Goal: Task Accomplishment & Management: Manage account settings

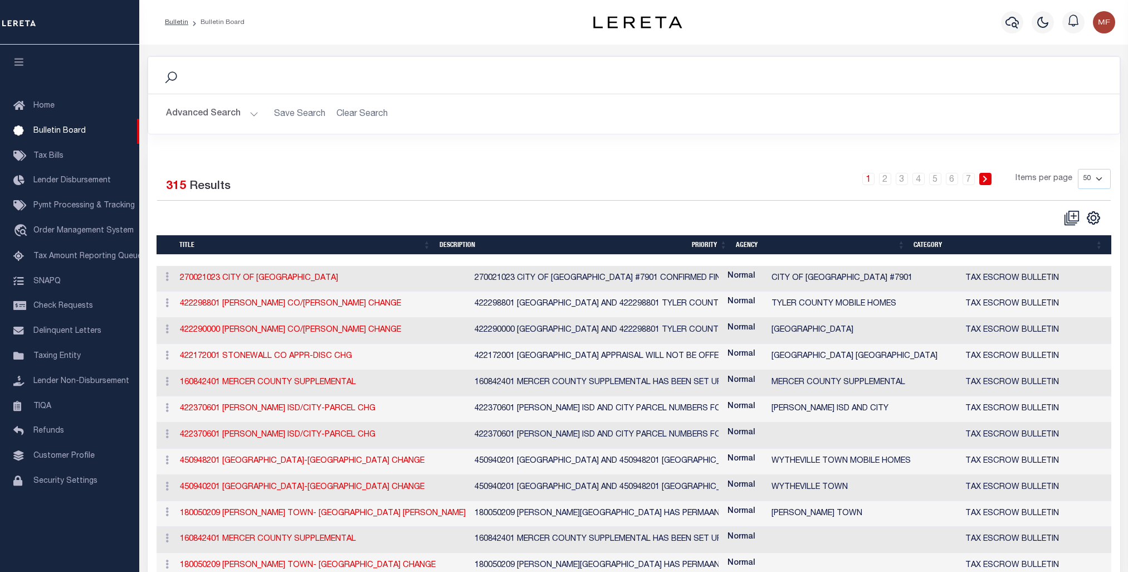
select select "50"
click at [69, 359] on span "Taxing Entity" at bounding box center [56, 356] width 47 height 8
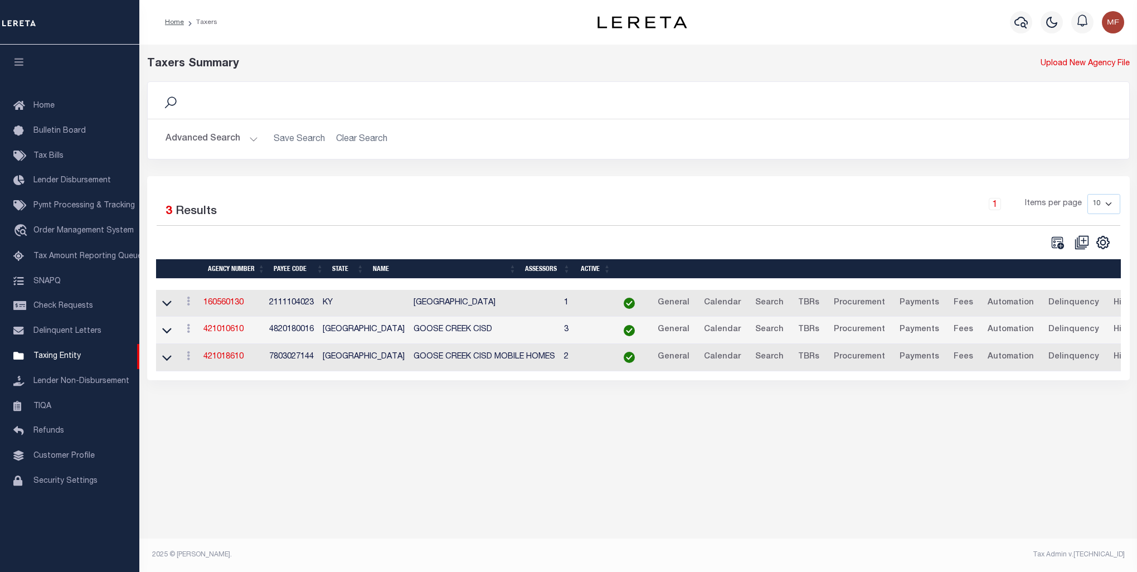
click at [222, 140] on button "Advanced Search" at bounding box center [212, 139] width 93 height 22
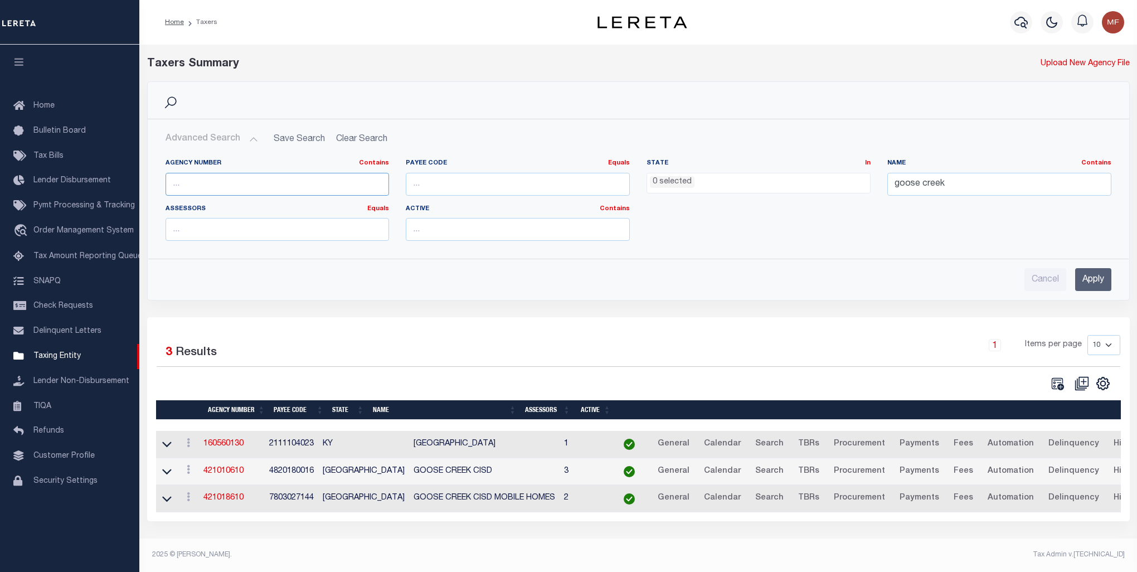
click at [256, 191] on input "text" at bounding box center [278, 184] width 224 height 23
type input "270021023"
click at [1094, 282] on input "Apply" at bounding box center [1093, 279] width 36 height 23
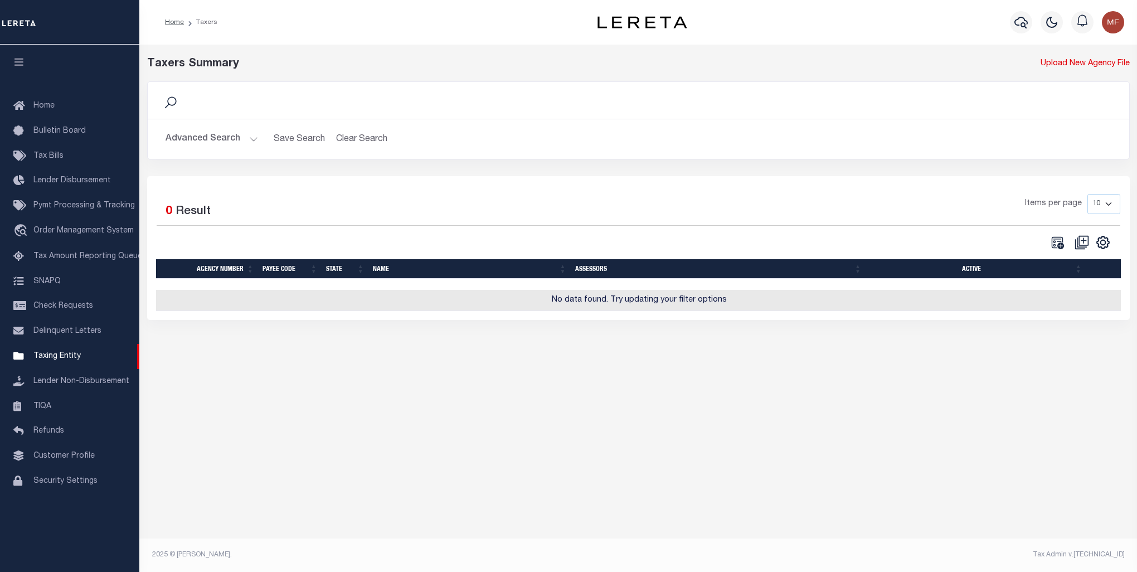
click at [200, 139] on button "Advanced Search" at bounding box center [212, 139] width 93 height 22
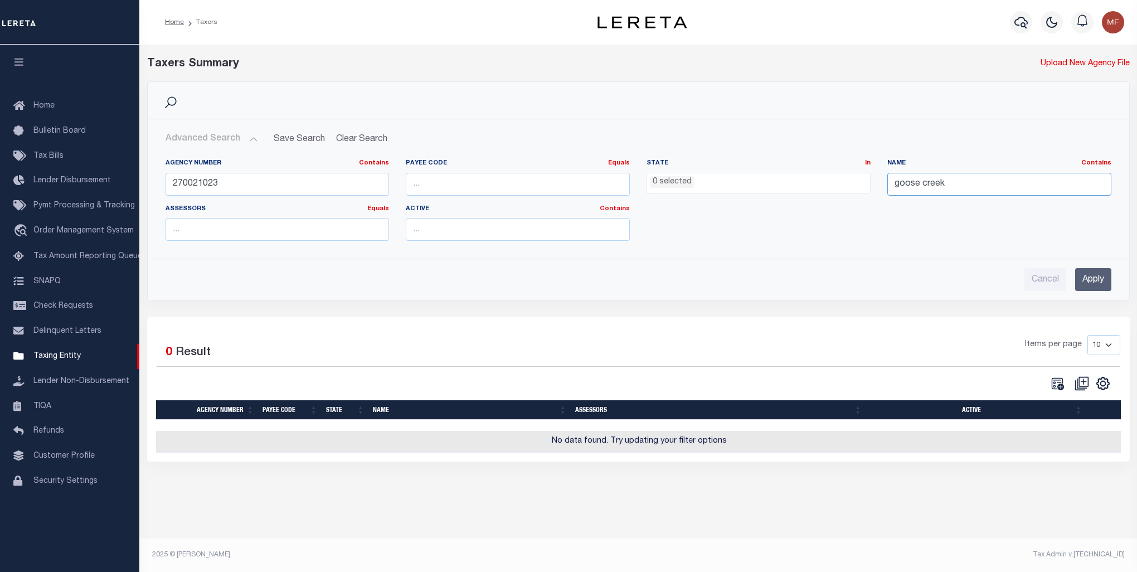
drag, startPoint x: 963, startPoint y: 183, endPoint x: 836, endPoint y: 182, distance: 127.1
click at [836, 182] on div "Agency Number Contains Contains Is 270021023 Payee Code Equals Equals Is Not Eq…" at bounding box center [638, 204] width 962 height 91
click at [1099, 275] on input "Apply" at bounding box center [1093, 279] width 36 height 23
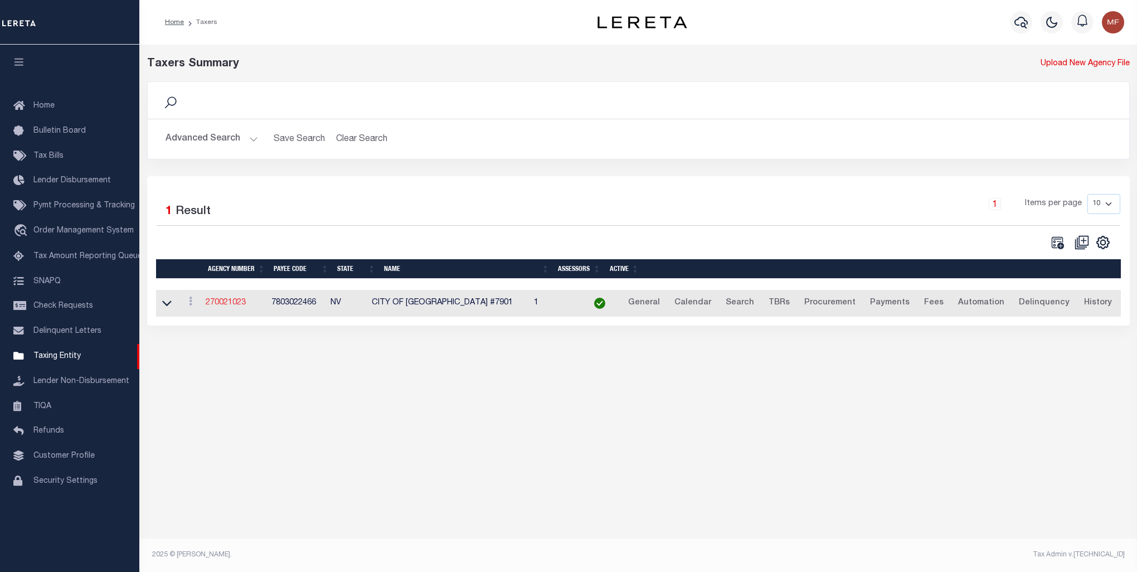
click at [225, 303] on link "270021023" at bounding box center [226, 303] width 40 height 8
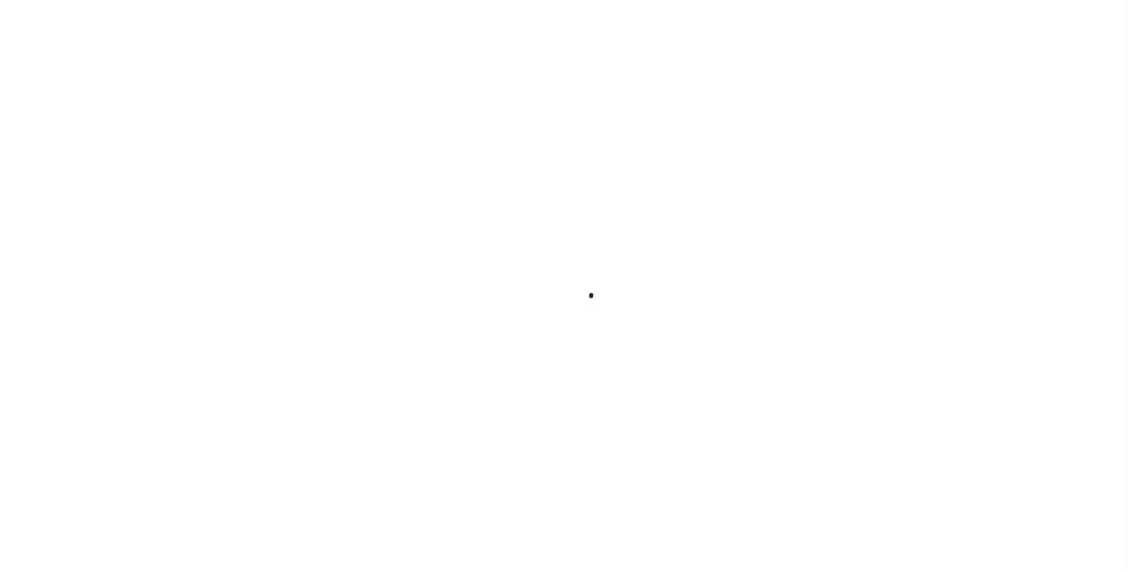
select select
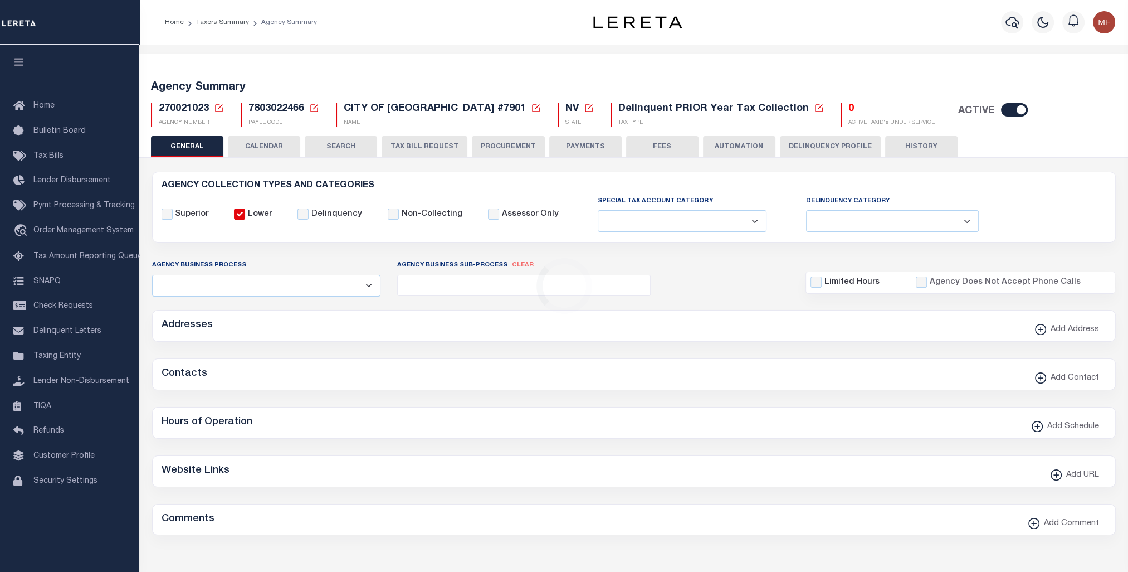
checkbox input "false"
select select "1"
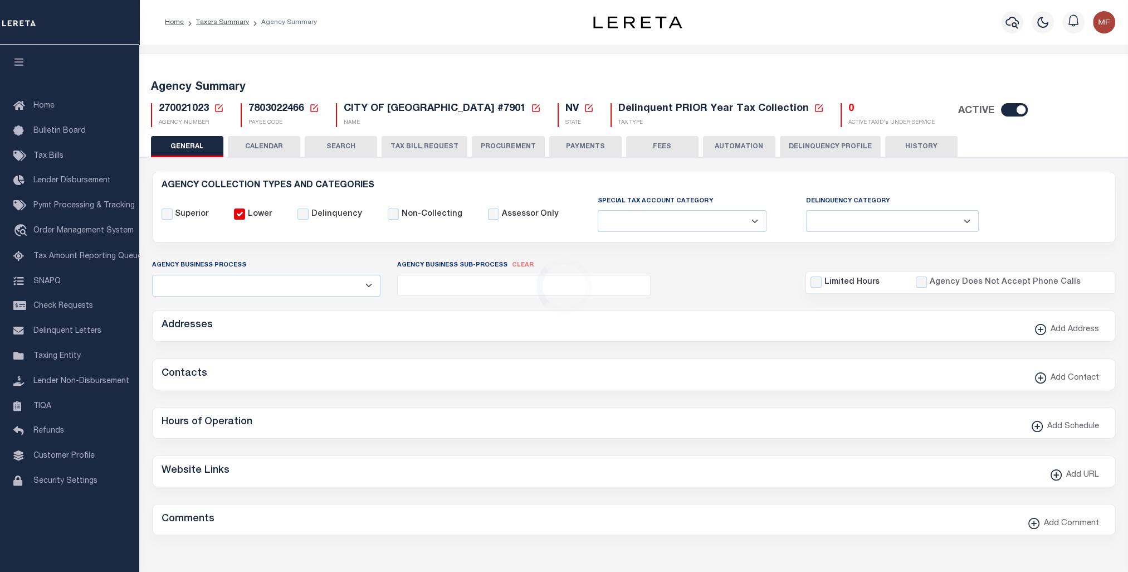
checkbox input "false"
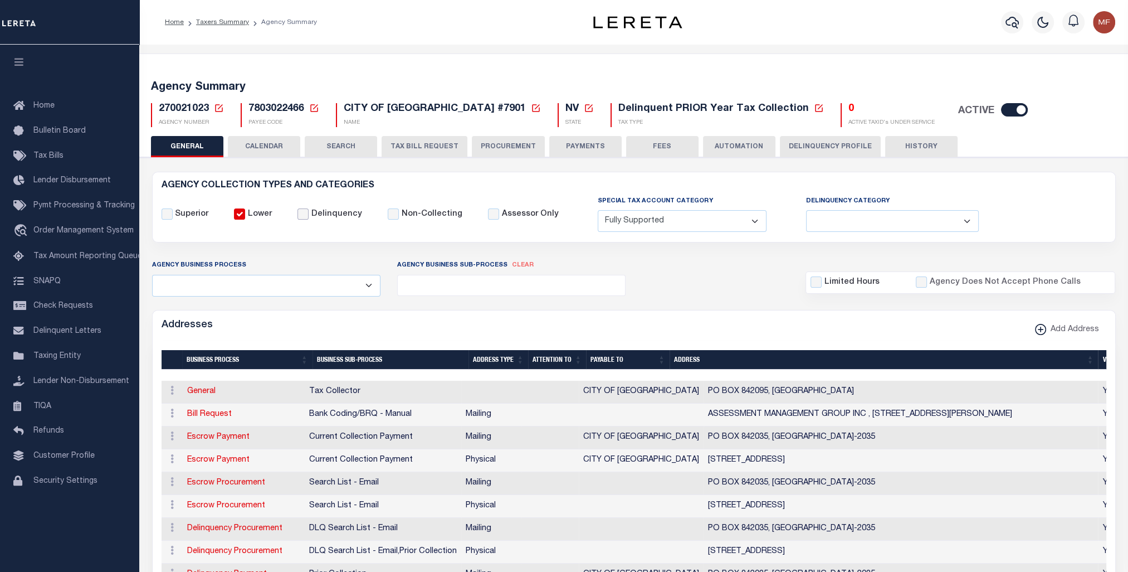
click at [298, 211] on input "Delinquency" at bounding box center [303, 213] width 11 height 11
checkbox input "true"
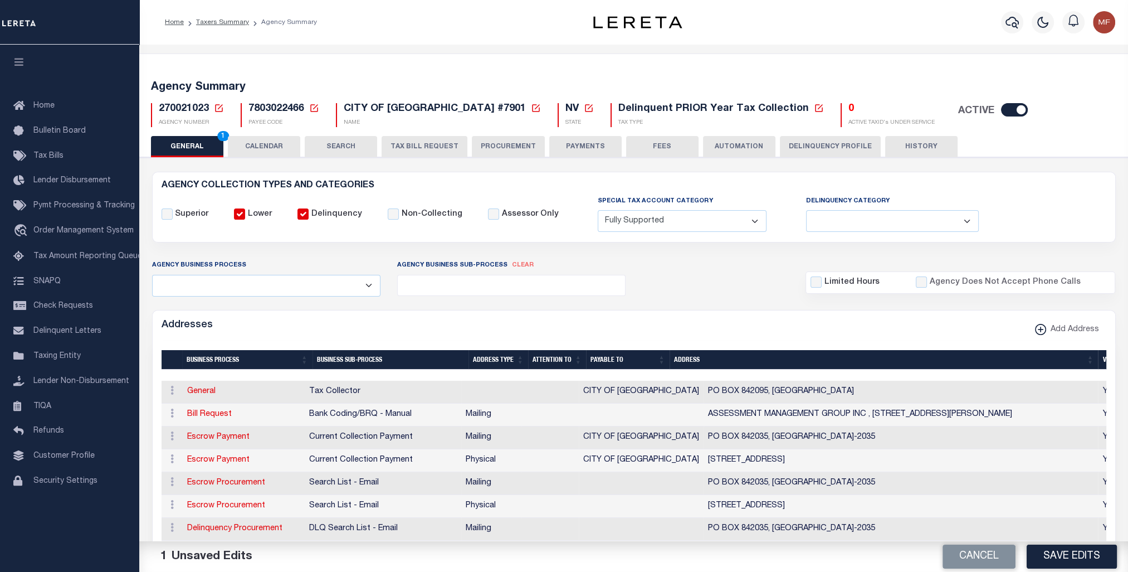
click at [951, 220] on select "Delinquent Lien Sale Agency Delinquent Relevied Agency Delinquent Run Off Agenc…" at bounding box center [892, 221] width 173 height 22
select select "2"
click at [806, 210] on select "Delinquent Lien Sale Agency Delinquent Relevied Agency Delinquent Run Off Agenc…" at bounding box center [892, 221] width 173 height 22
click at [952, 215] on select "Delinquent Lien Sale Agency Delinquent Relevied Agency Delinquent Run Off Agenc…" at bounding box center [892, 221] width 173 height 22
click at [952, 217] on select "Delinquent Lien Sale Agency Delinquent Relevied Agency Delinquent Run Off Agenc…" at bounding box center [892, 221] width 173 height 22
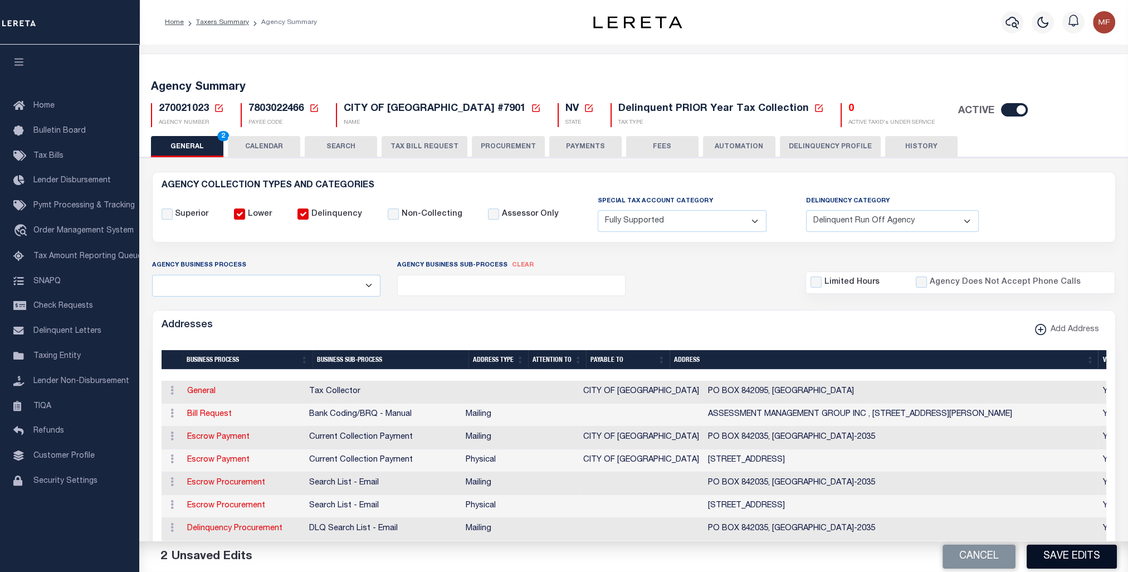
click at [1082, 557] on button "Save Edits" at bounding box center [1072, 556] width 90 height 24
